Goal: Task Accomplishment & Management: Use online tool/utility

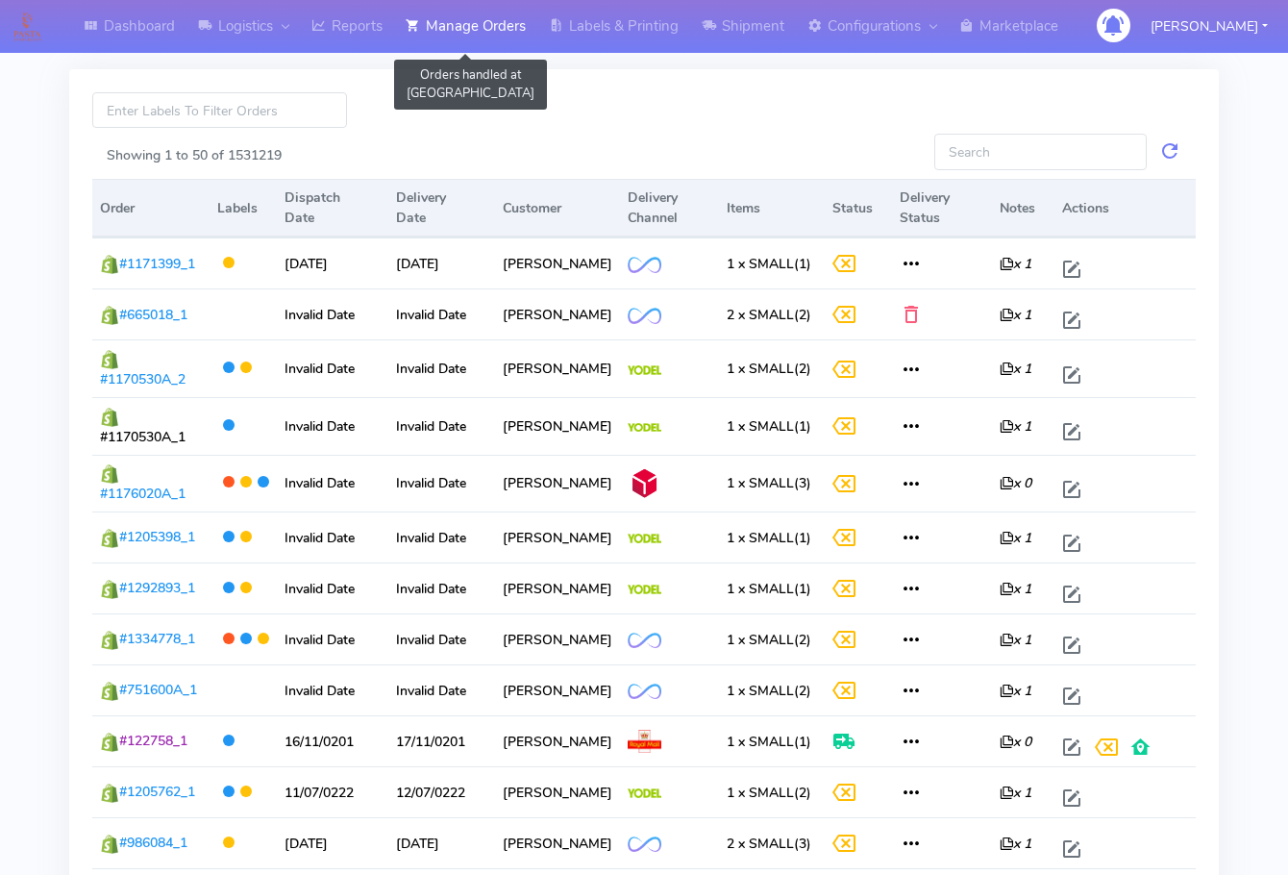
drag, startPoint x: 466, startPoint y: 37, endPoint x: 453, endPoint y: 55, distance: 22.7
click at [466, 36] on link "Manage Orders" at bounding box center [465, 26] width 143 height 53
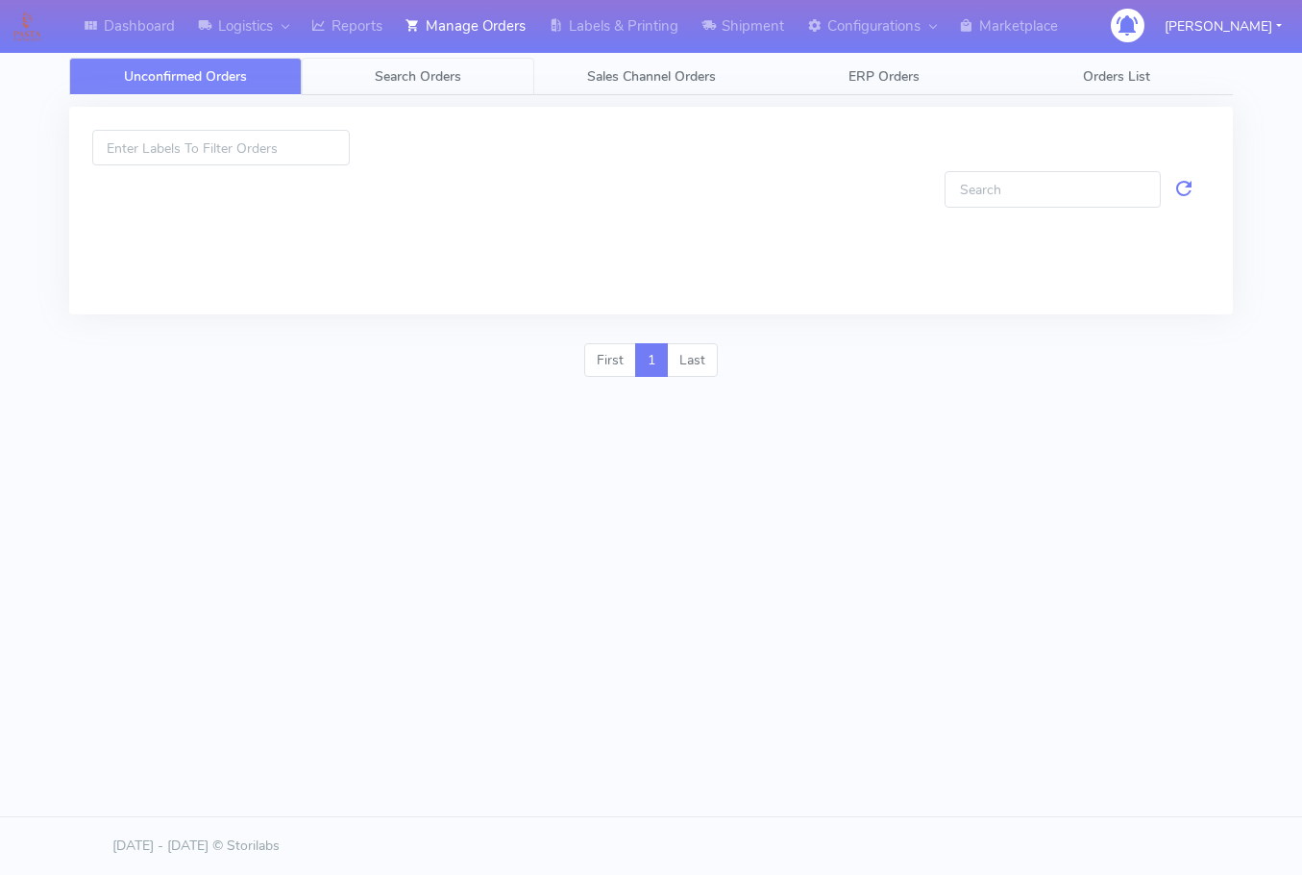
click at [405, 79] on span "Search Orders" at bounding box center [418, 76] width 87 height 18
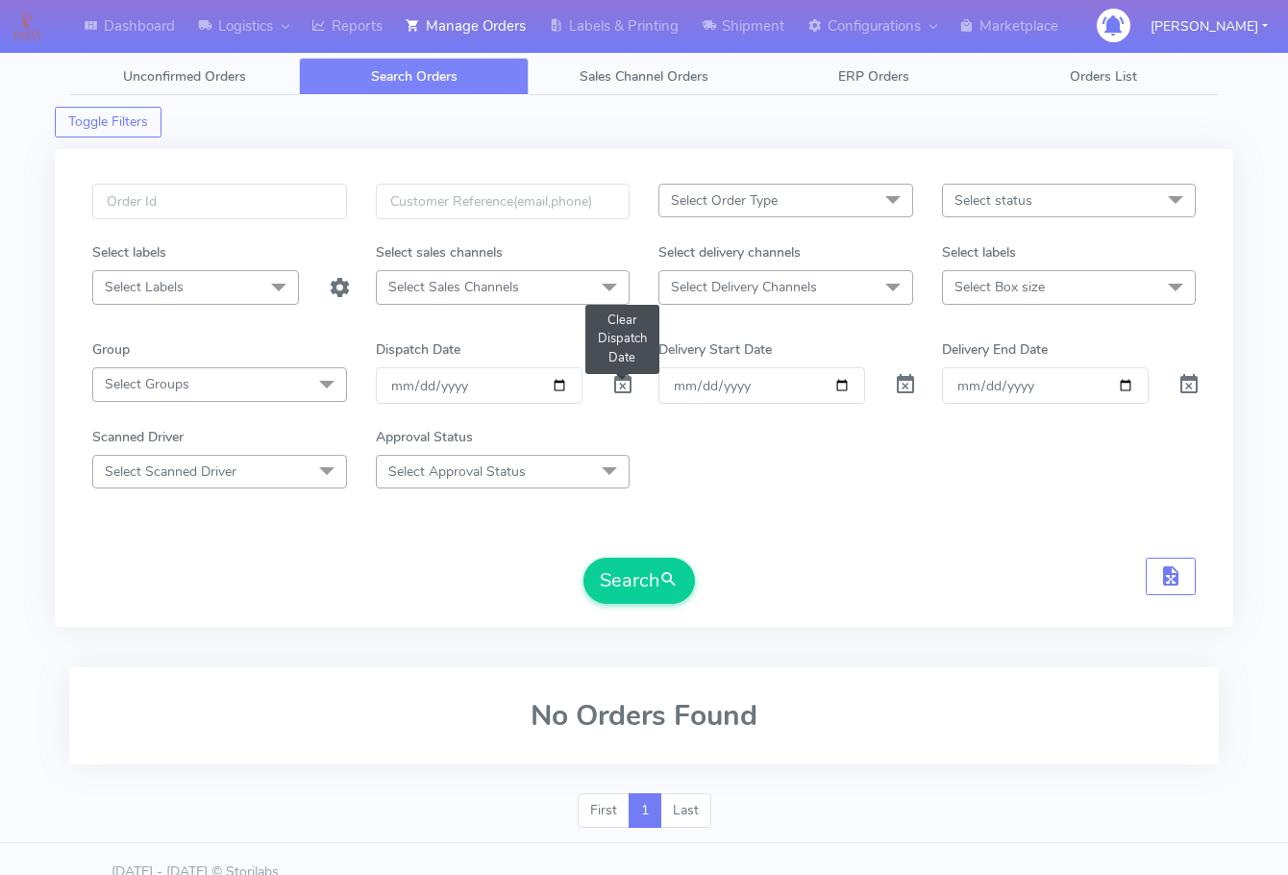
click at [630, 385] on span at bounding box center [622, 389] width 23 height 18
click at [217, 210] on input "text" at bounding box center [219, 202] width 255 height 36
paste input "1615892"
type input "1615892"
click at [618, 584] on button "Search" at bounding box center [638, 580] width 111 height 46
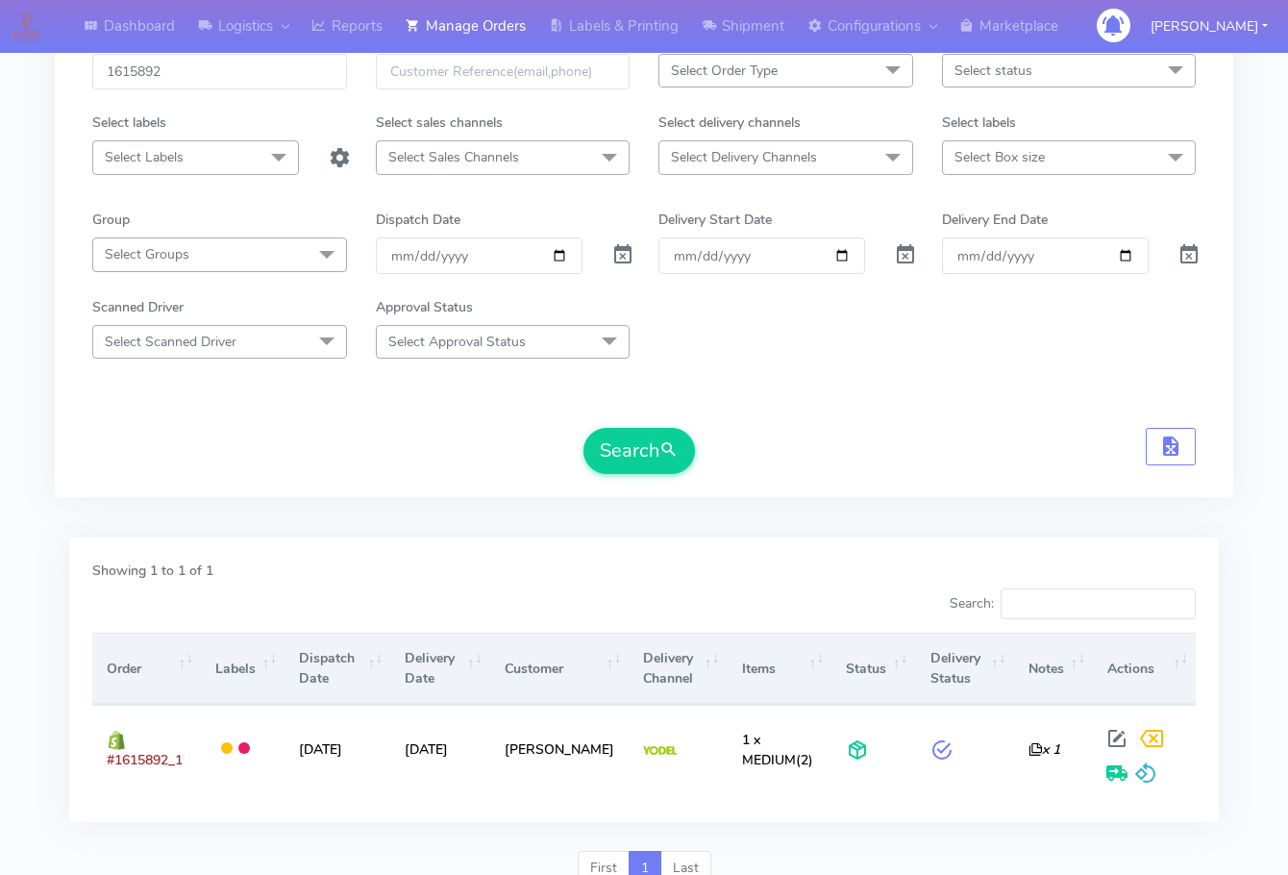
scroll to position [212, 0]
